Goal: Information Seeking & Learning: Find specific page/section

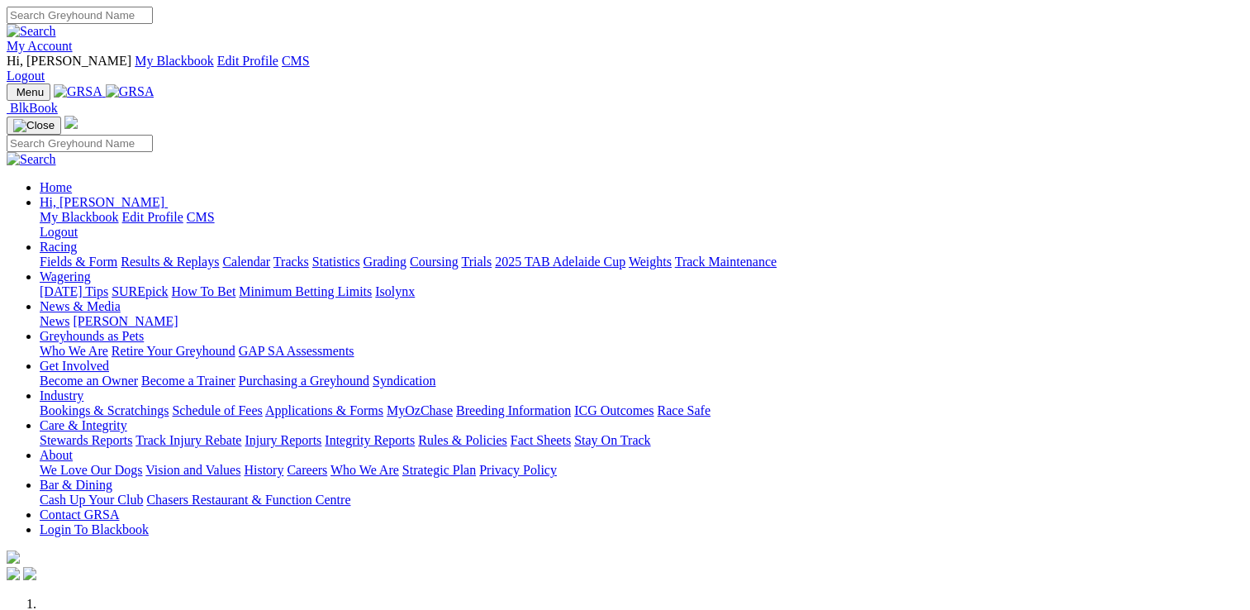
click at [132, 433] on link "Stewards Reports" at bounding box center [86, 440] width 93 height 14
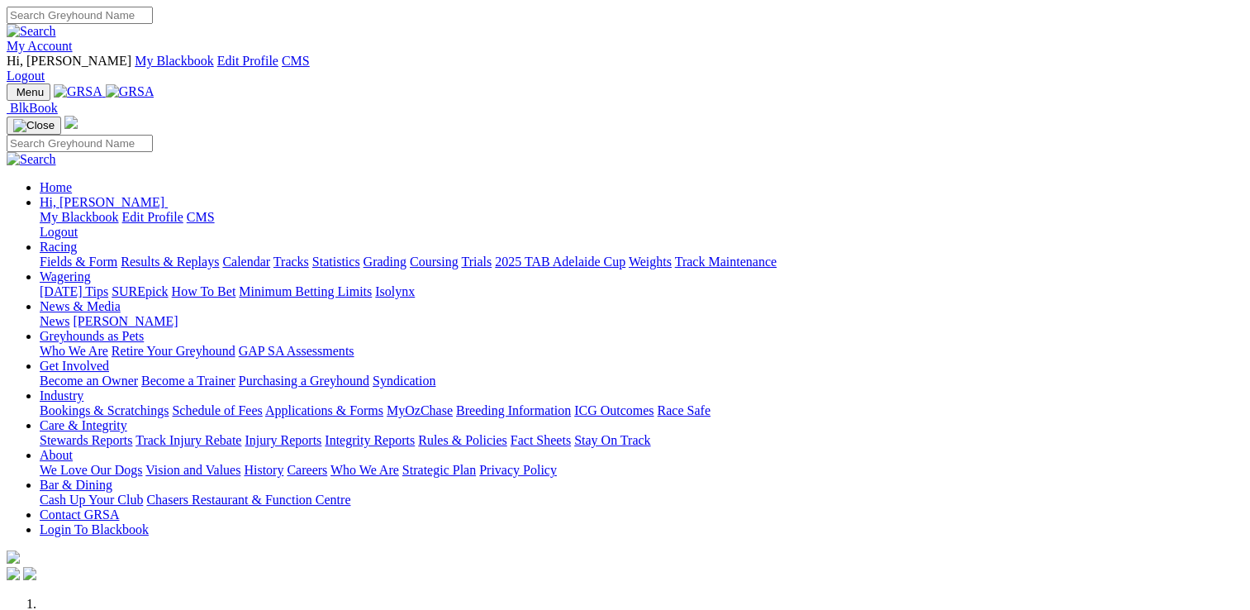
click at [132, 433] on link "Stewards Reports" at bounding box center [86, 440] width 93 height 14
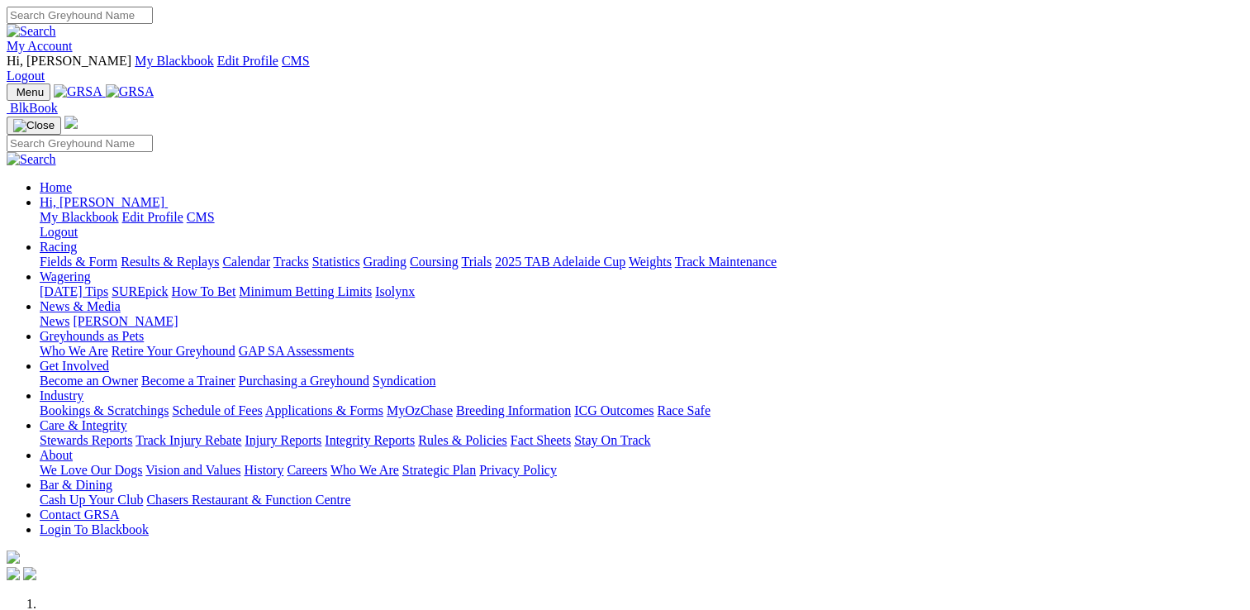
click at [127, 418] on link "Care & Integrity" at bounding box center [84, 425] width 88 height 14
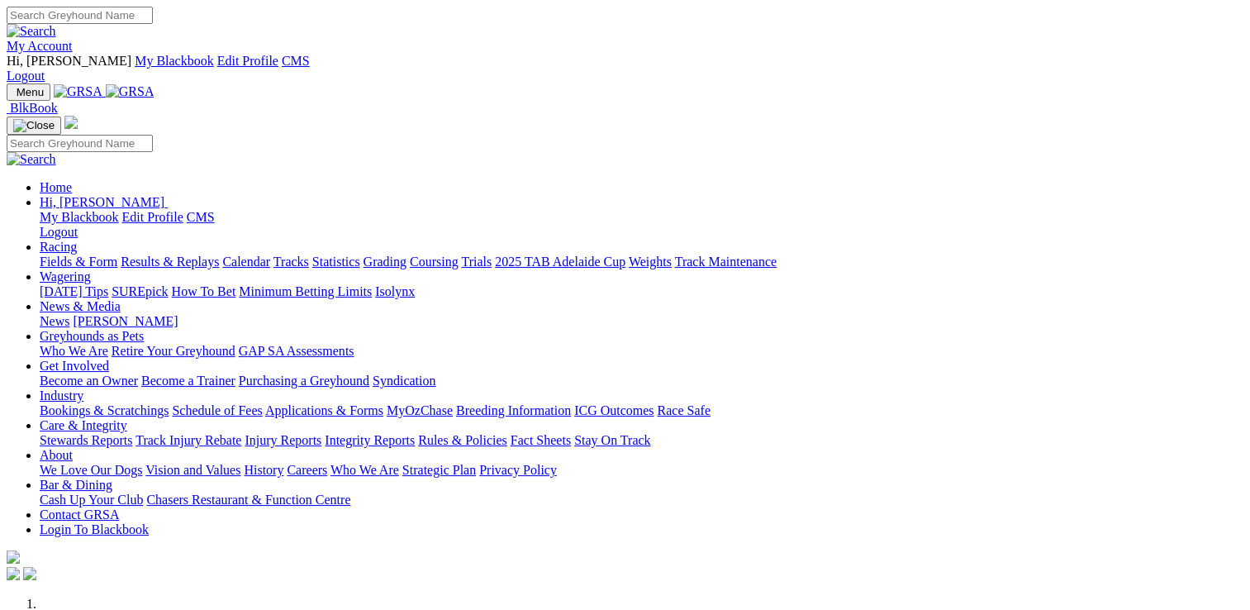
click at [132, 433] on link "Stewards Reports" at bounding box center [86, 440] width 93 height 14
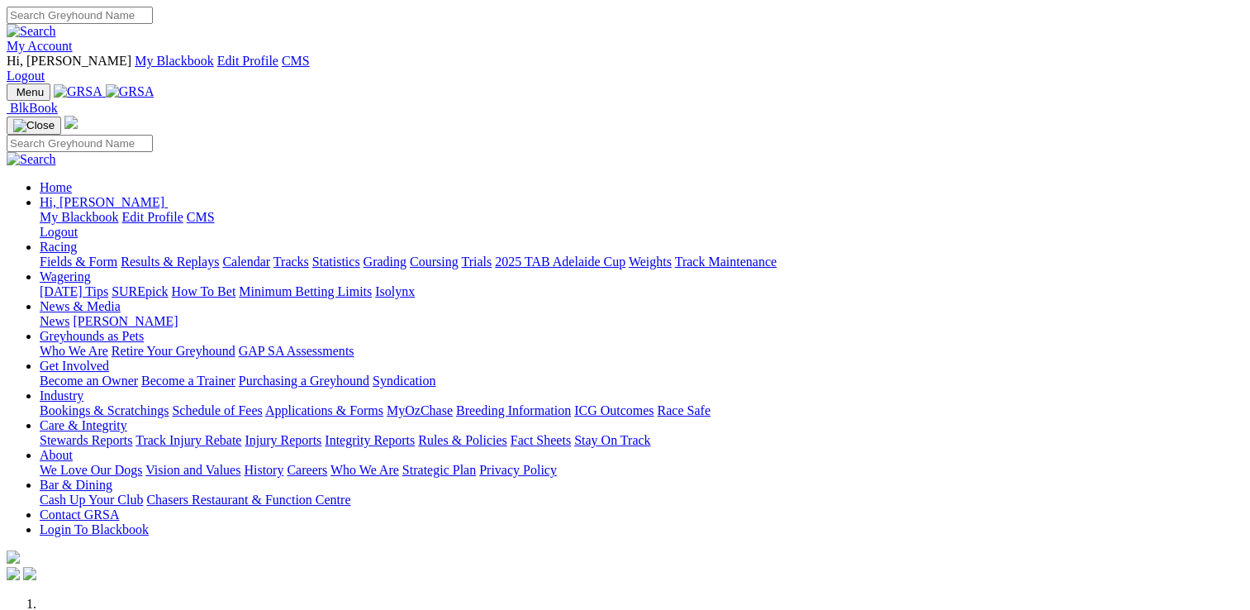
click at [132, 433] on link "Stewards Reports" at bounding box center [86, 440] width 93 height 14
